Goal: Task Accomplishment & Management: Manage account settings

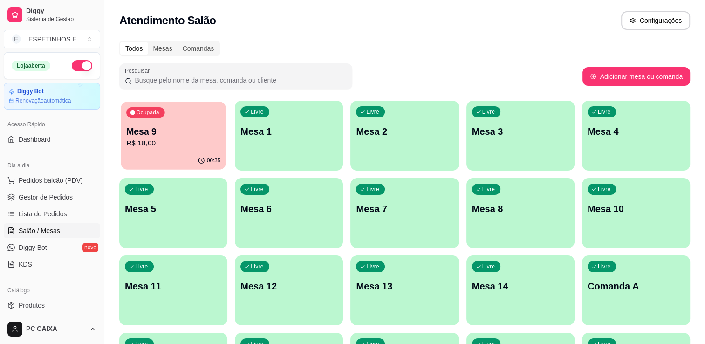
click at [165, 160] on div "00:35" at bounding box center [173, 161] width 105 height 18
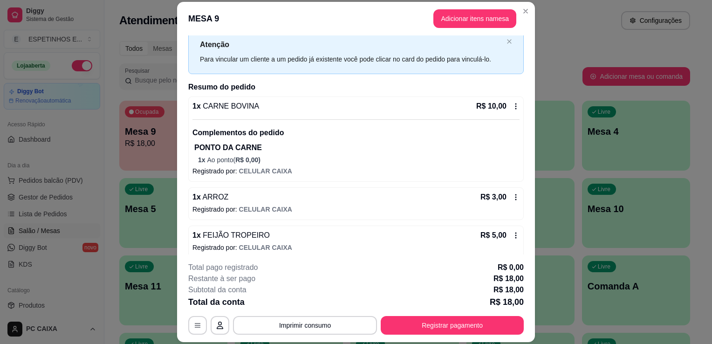
scroll to position [17, 0]
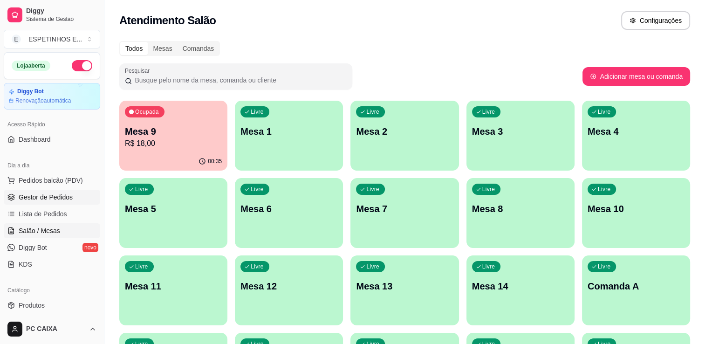
click at [54, 193] on span "Gestor de Pedidos" at bounding box center [46, 196] width 54 height 9
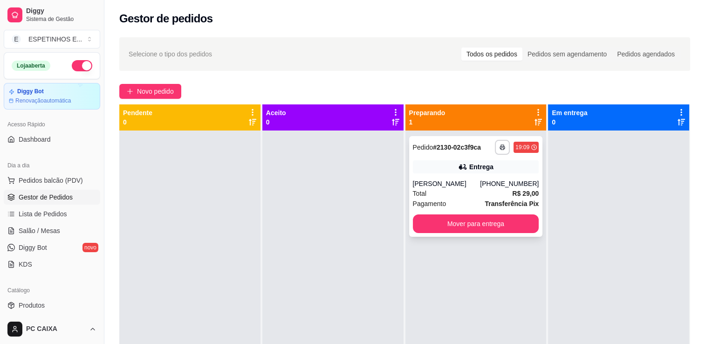
click at [473, 190] on div "Total R$ 29,00" at bounding box center [476, 193] width 126 height 10
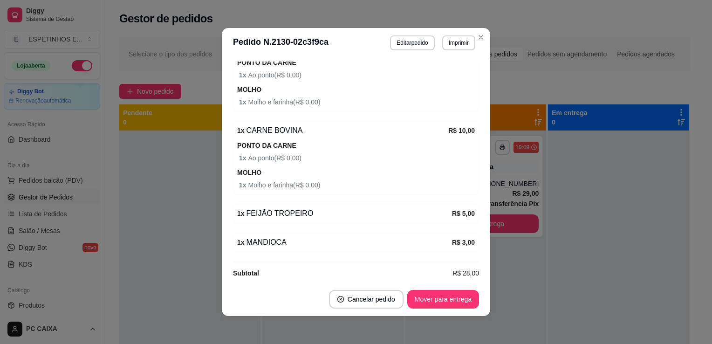
scroll to position [337, 0]
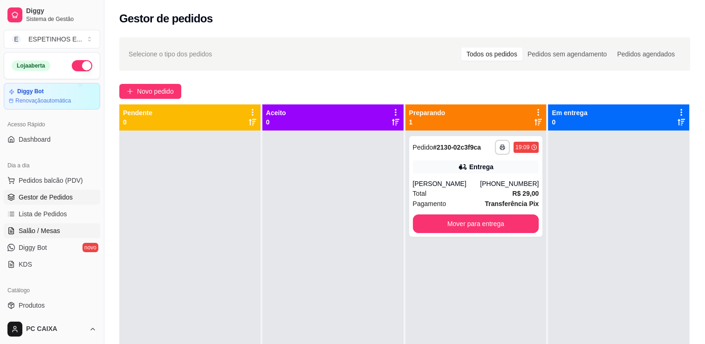
click at [37, 224] on link "Salão / Mesas" at bounding box center [52, 230] width 96 height 15
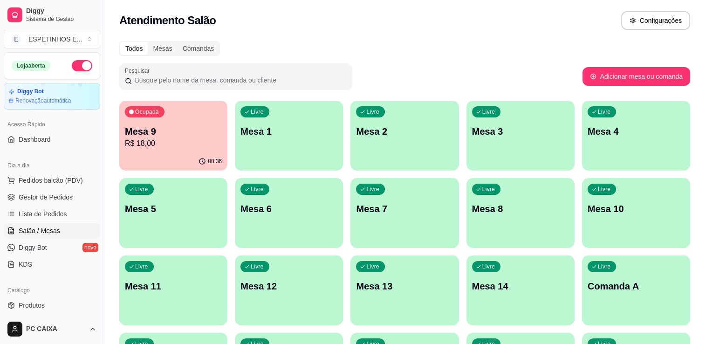
click at [162, 138] on p "R$ 18,00" at bounding box center [173, 143] width 97 height 11
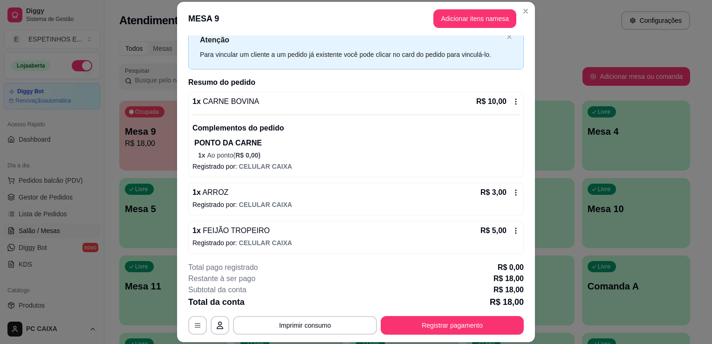
scroll to position [33, 0]
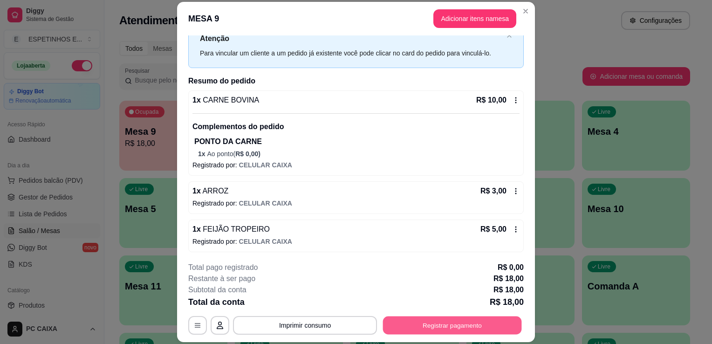
click at [440, 318] on button "Registrar pagamento" at bounding box center [452, 325] width 139 height 18
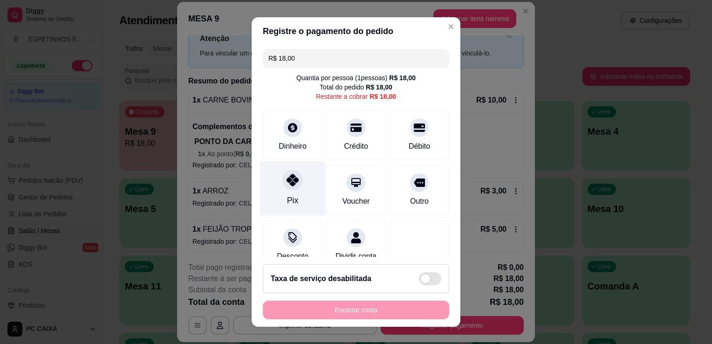
click at [291, 193] on div "Pix" at bounding box center [293, 188] width 66 height 54
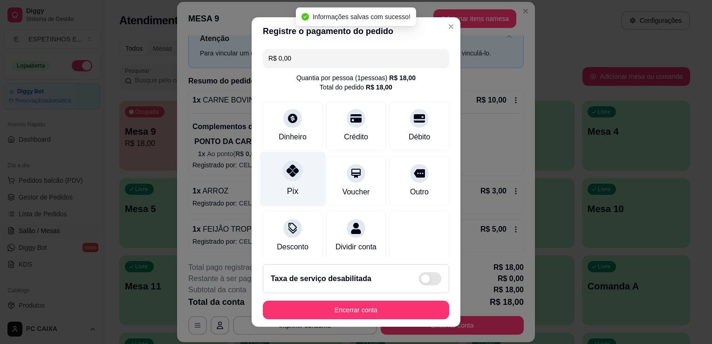
type input "R$ 0,00"
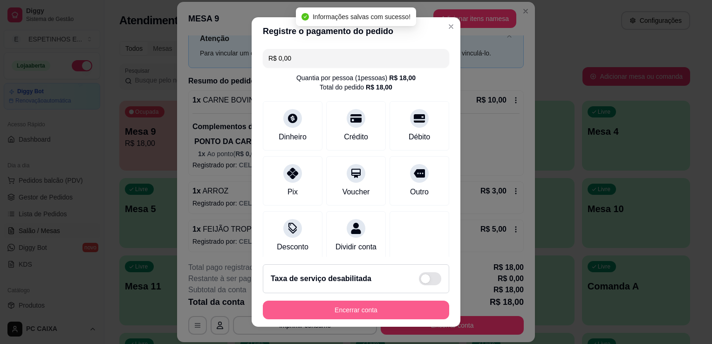
click at [360, 307] on button "Encerrar conta" at bounding box center [356, 309] width 186 height 19
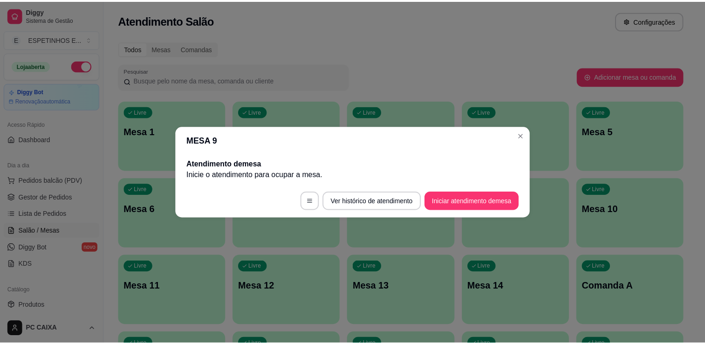
scroll to position [0, 0]
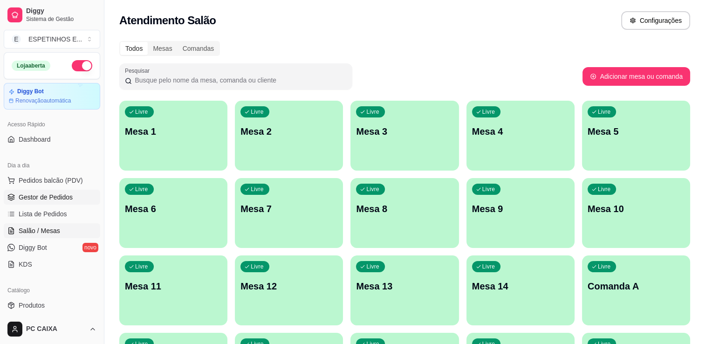
click at [55, 193] on span "Gestor de Pedidos" at bounding box center [46, 196] width 54 height 9
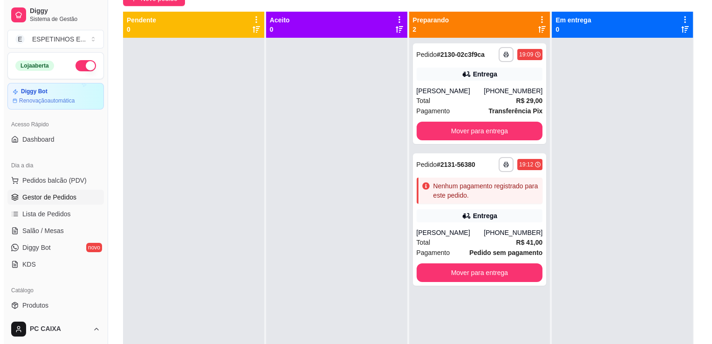
scroll to position [94, 0]
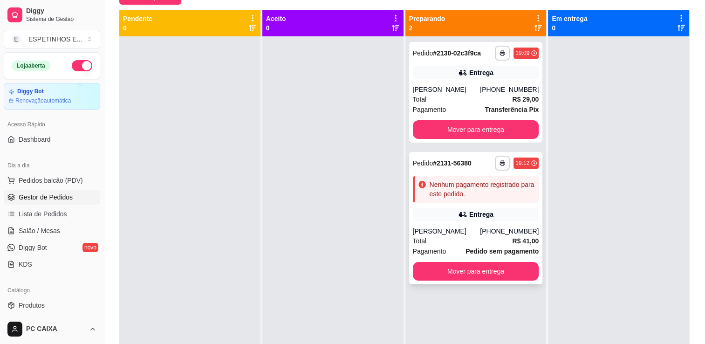
click at [514, 224] on div "**********" at bounding box center [476, 218] width 134 height 132
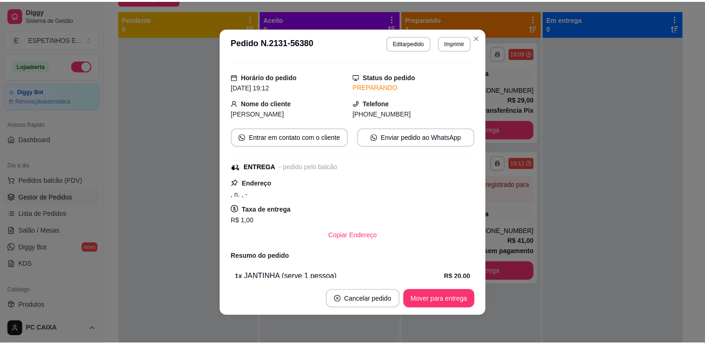
scroll to position [0, 0]
